Goal: Task Accomplishment & Management: Manage account settings

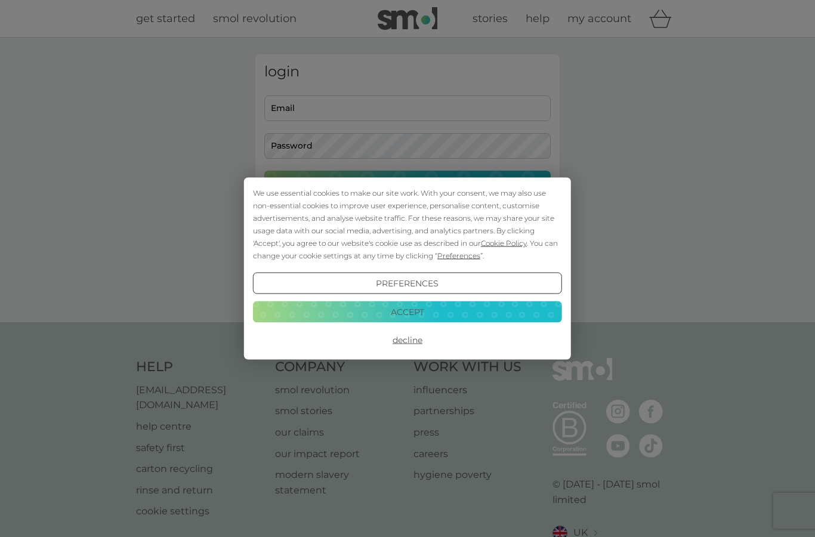
click at [425, 314] on button "Accept" at bounding box center [407, 311] width 309 height 21
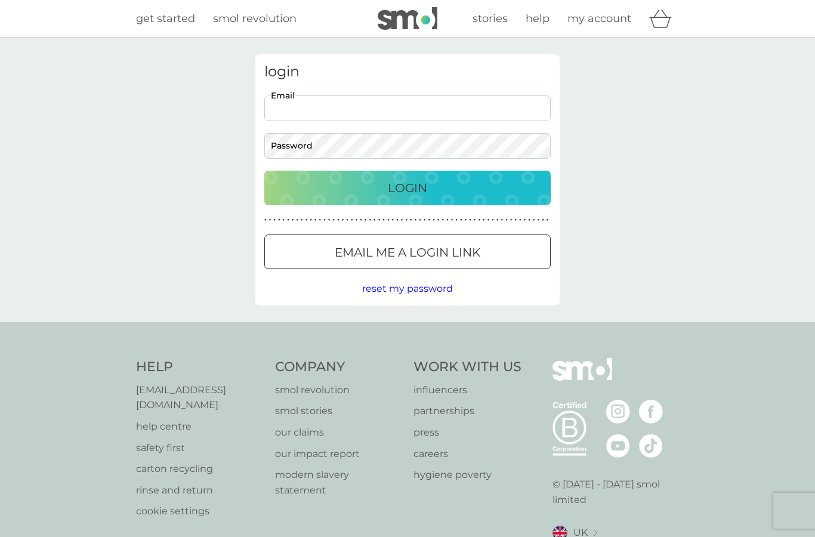
click at [403, 110] on input "Email" at bounding box center [407, 108] width 286 height 26
click at [403, 108] on input "Email" at bounding box center [407, 108] width 286 height 26
type input "[PERSON_NAME][EMAIL_ADDRESS][DOMAIN_NAME]"
click at [312, 187] on div "Login" at bounding box center [407, 187] width 263 height 19
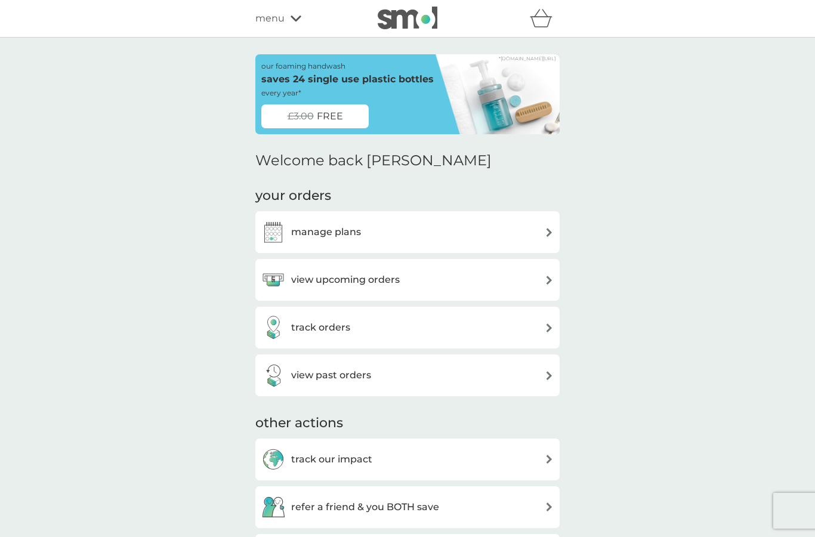
click at [359, 236] on h3 "manage plans" at bounding box center [326, 232] width 70 height 16
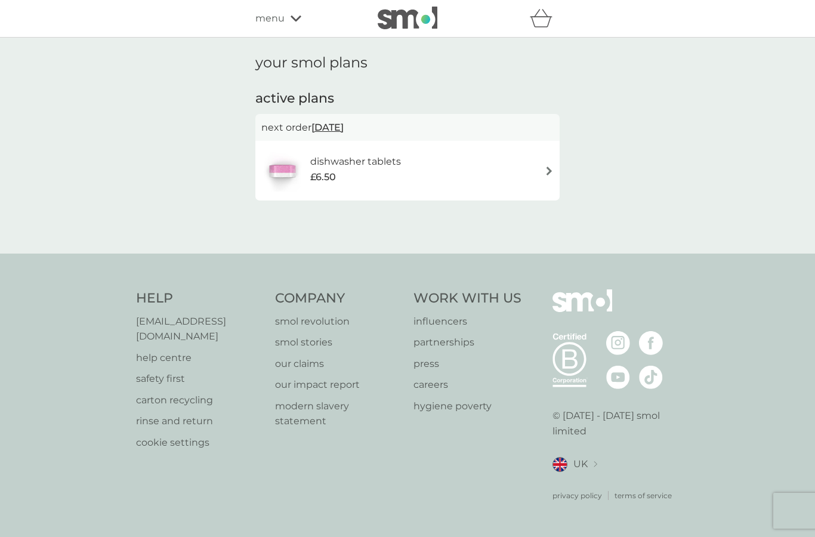
click at [448, 193] on div "dishwasher tablets £6.50" at bounding box center [407, 171] width 304 height 60
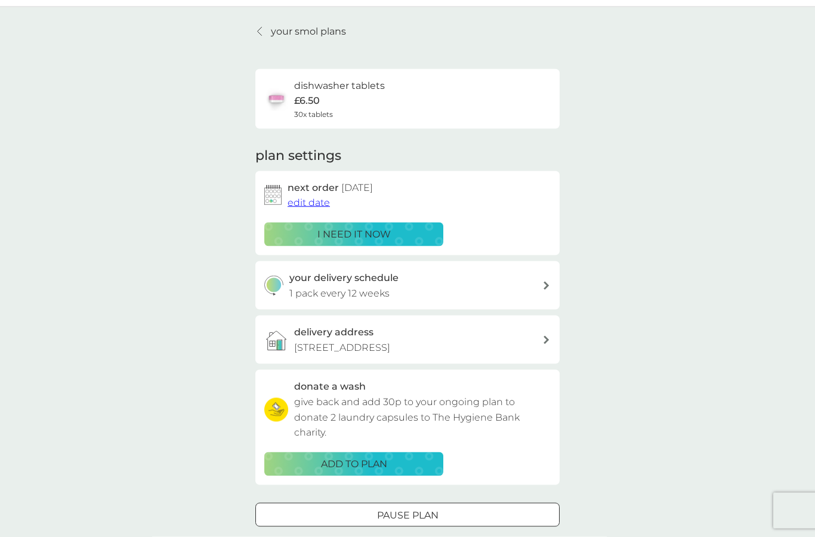
scroll to position [36, 0]
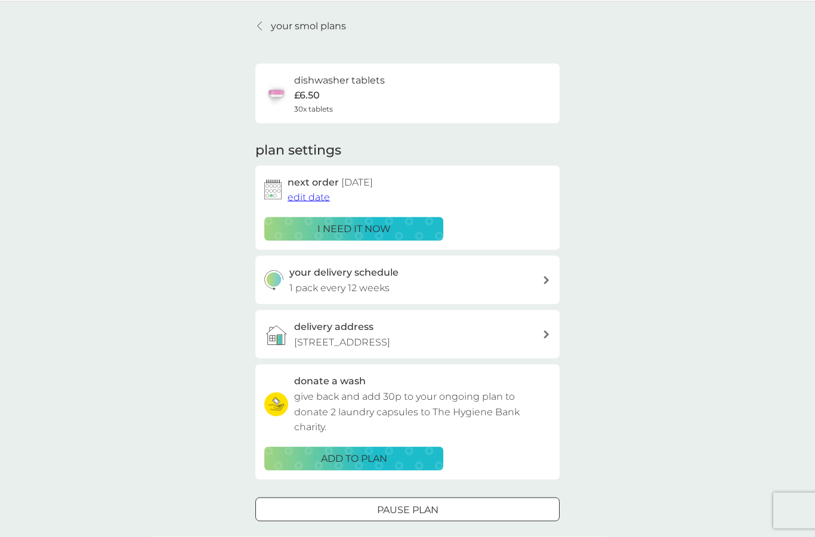
click at [406, 537] on span "cancel plan" at bounding box center [408, 546] width 54 height 11
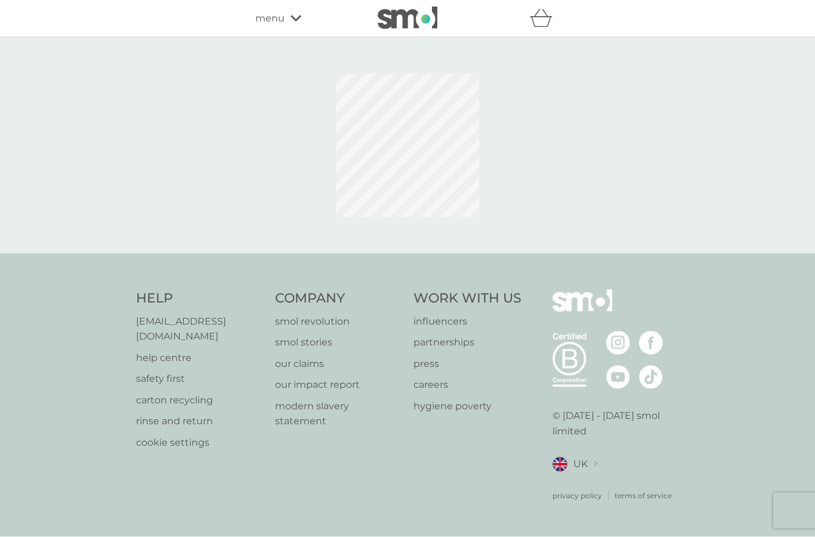
scroll to position [48, 0]
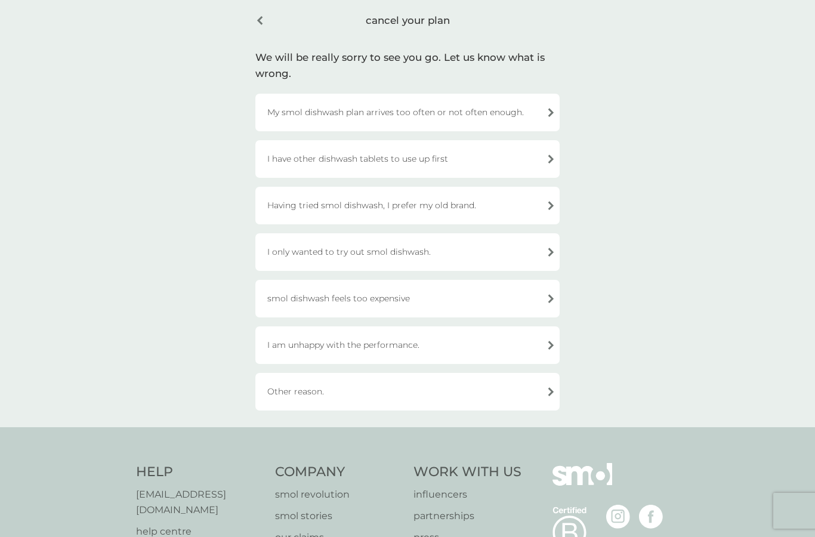
click at [368, 208] on div "Having tried smol dishwash, I prefer my old brand." at bounding box center [407, 206] width 304 height 38
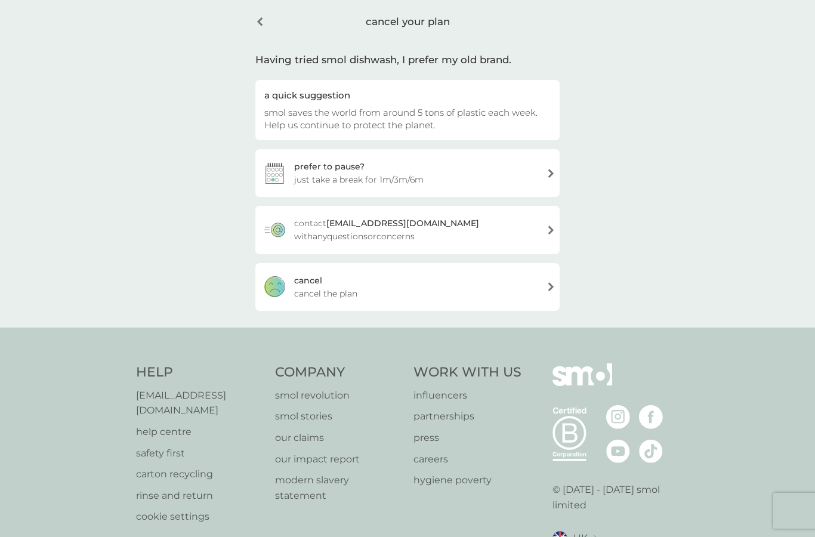
click at [363, 285] on div "[PERSON_NAME] the plan" at bounding box center [407, 287] width 304 height 48
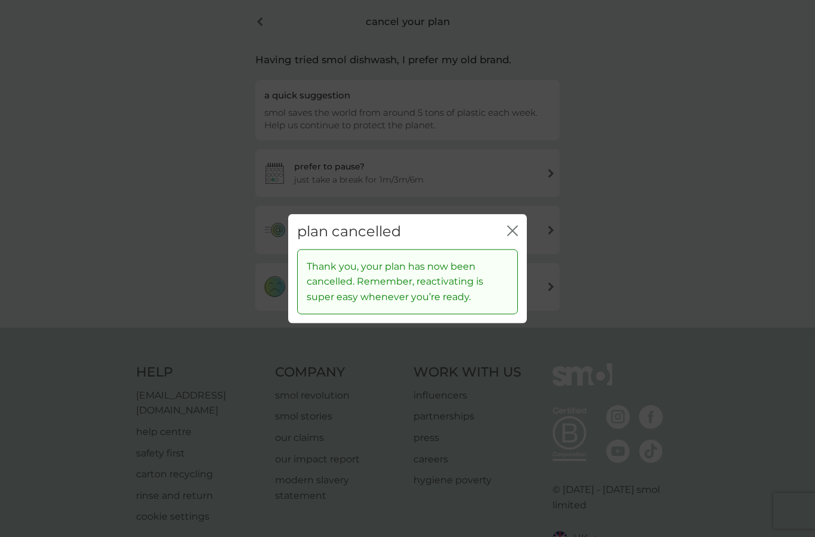
click at [511, 230] on icon "close" at bounding box center [510, 231] width 5 height 10
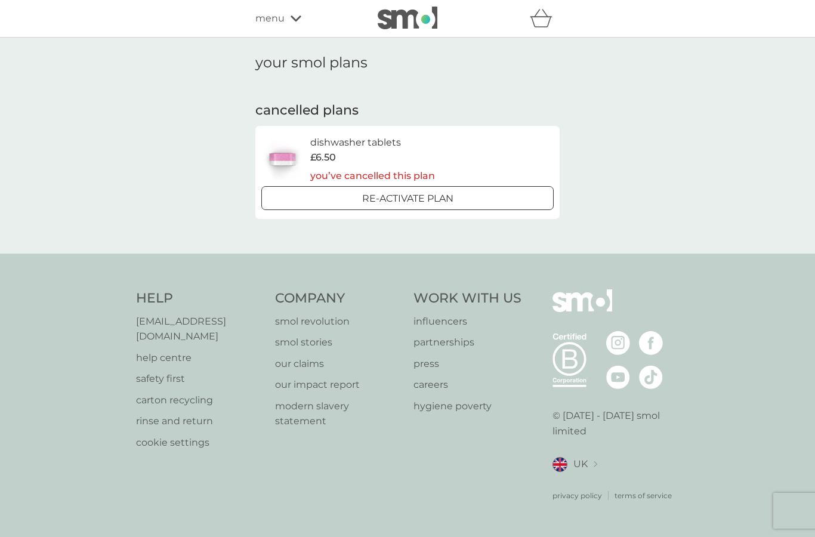
click at [282, 17] on span "menu" at bounding box center [269, 19] width 29 height 16
